Goal: Obtain resource: Obtain resource

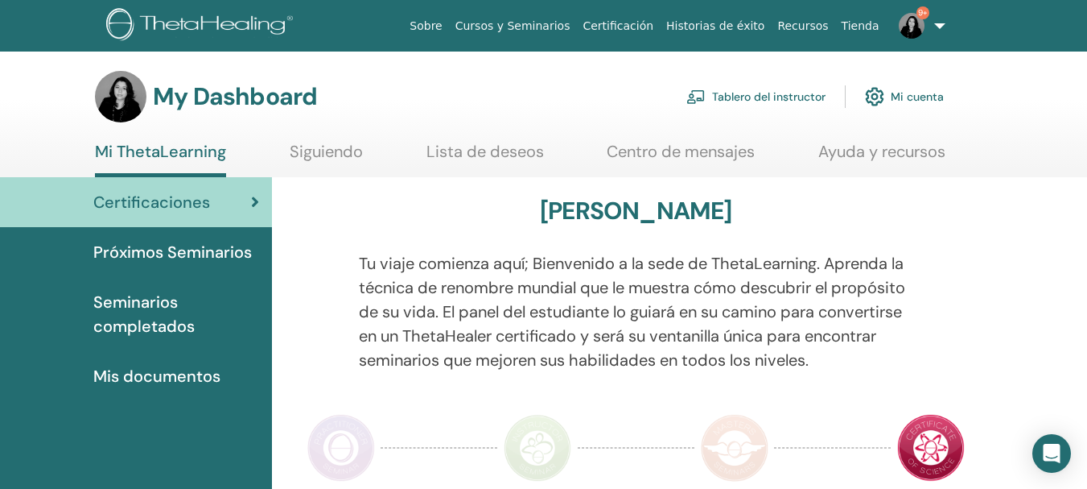
click at [727, 105] on link "Tablero del instructor" at bounding box center [756, 96] width 139 height 35
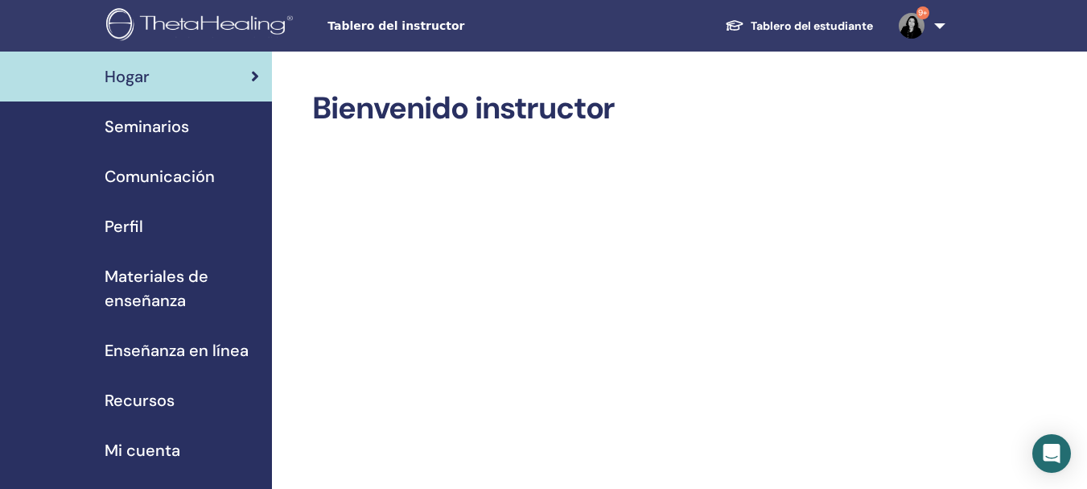
click at [145, 307] on span "Materiales de enseñanza" at bounding box center [182, 288] width 155 height 48
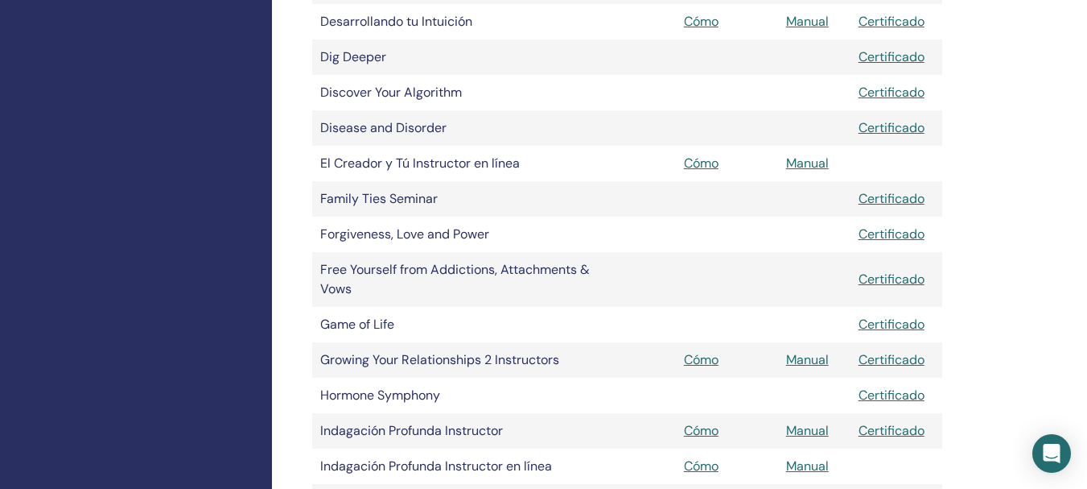
scroll to position [761, 0]
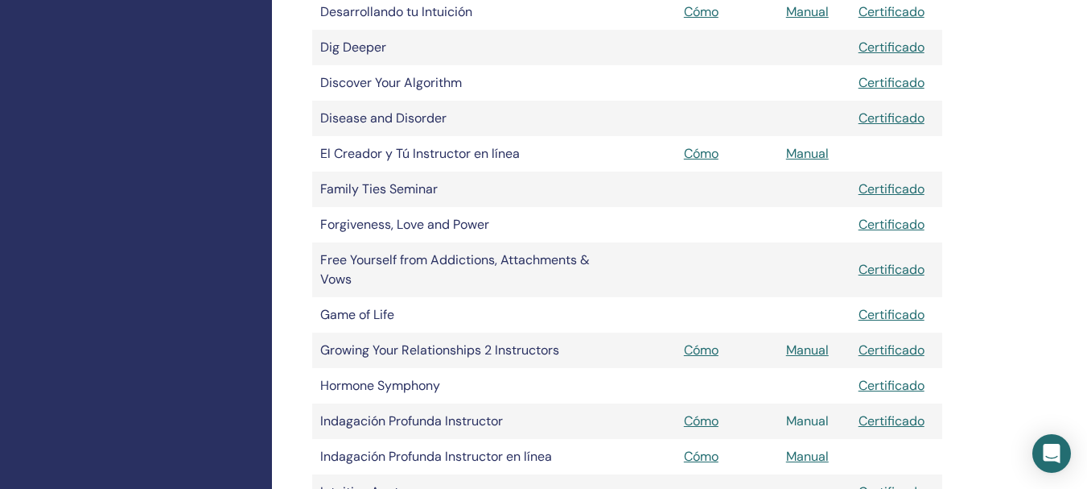
click at [807, 420] on link "Manual" at bounding box center [807, 420] width 43 height 17
